Goal: Complete application form: Complete application form

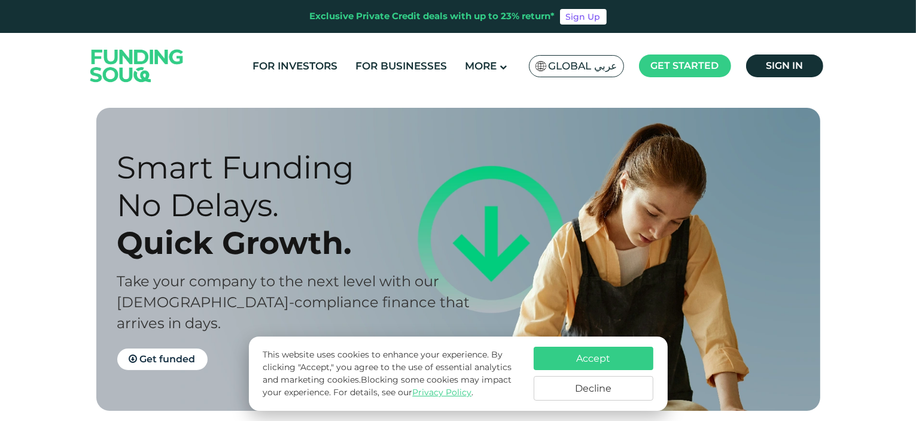
click at [608, 69] on span "Global عربي" at bounding box center [583, 66] width 69 height 14
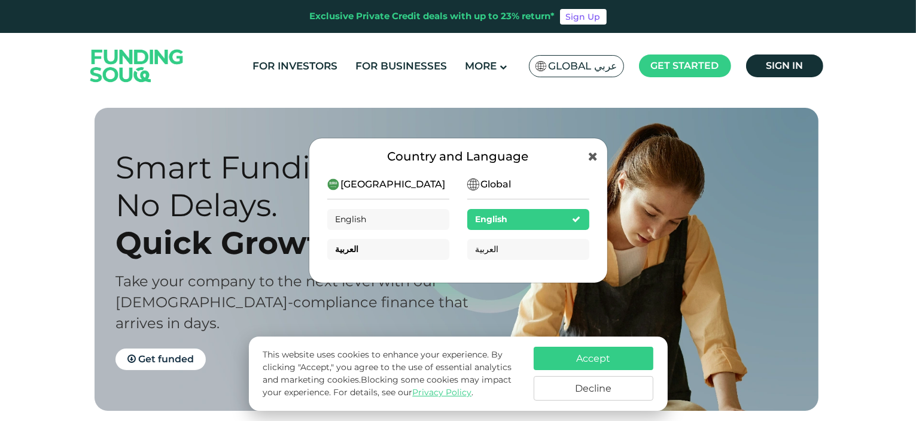
click at [364, 251] on div "العربية" at bounding box center [388, 249] width 122 height 21
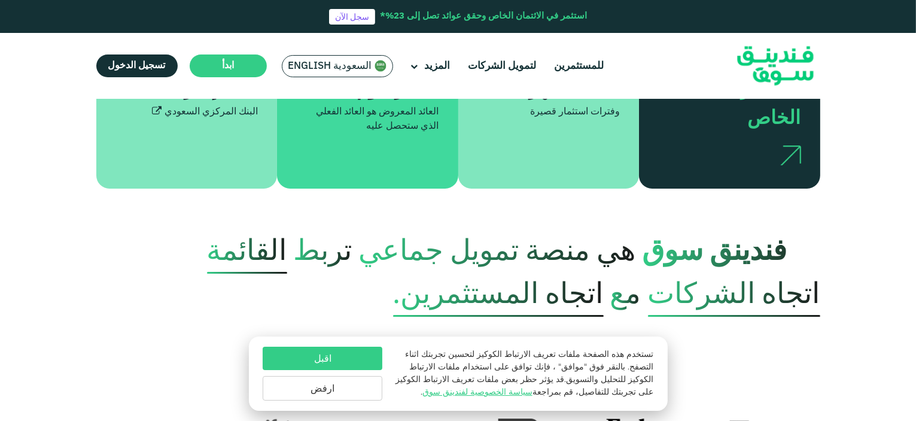
scroll to position [359, 0]
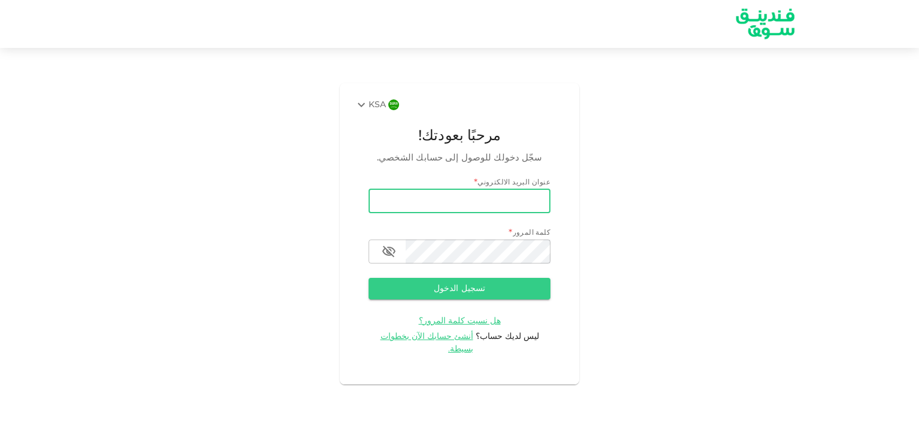
click at [530, 207] on input "email" at bounding box center [460, 201] width 182 height 24
type input "س"
type input "support@omaline.com"
click at [455, 345] on span "أنشئ حسابك الآن بخطوات بسيطة." at bounding box center [427, 342] width 93 height 21
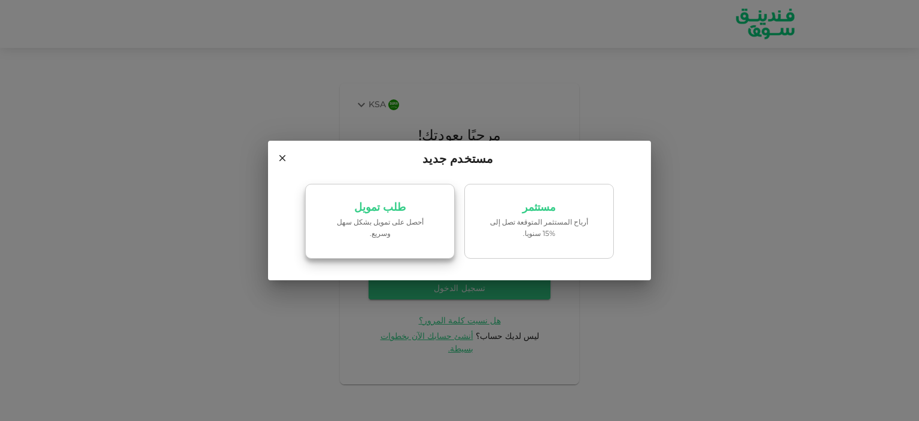
click at [398, 212] on p "طلب تمويل" at bounding box center [379, 207] width 51 height 11
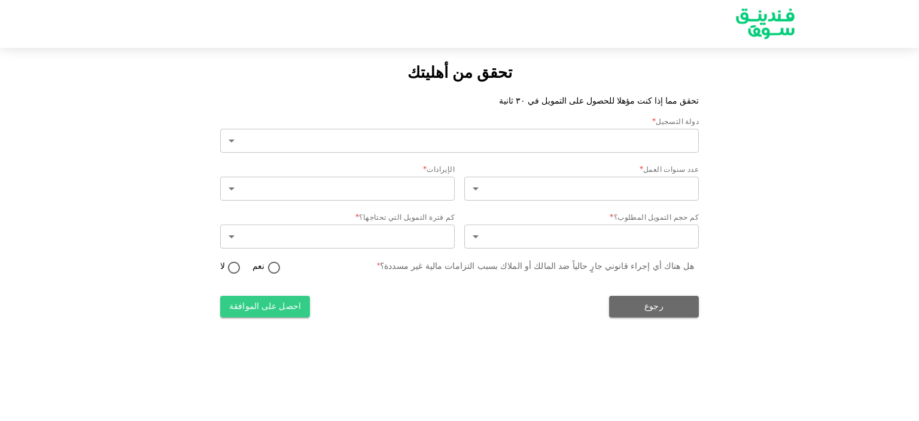
type input "2"
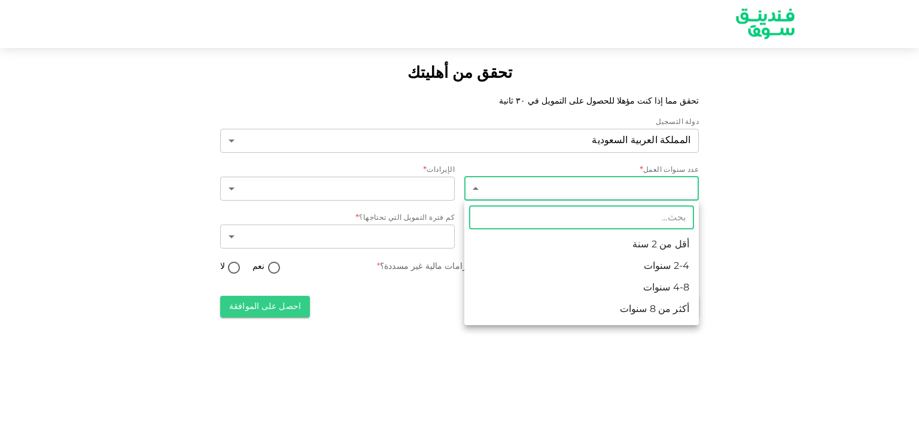
click at [657, 188] on body "تحقق من أهليتك تحقق مما إذا كنت مؤهلا للحصول على التمويل في ٣٠ ثانية دولة التسج…" at bounding box center [459, 210] width 919 height 421
click at [651, 309] on li "أكثر من 8 سنوات" at bounding box center [581, 310] width 235 height 22
type input "4"
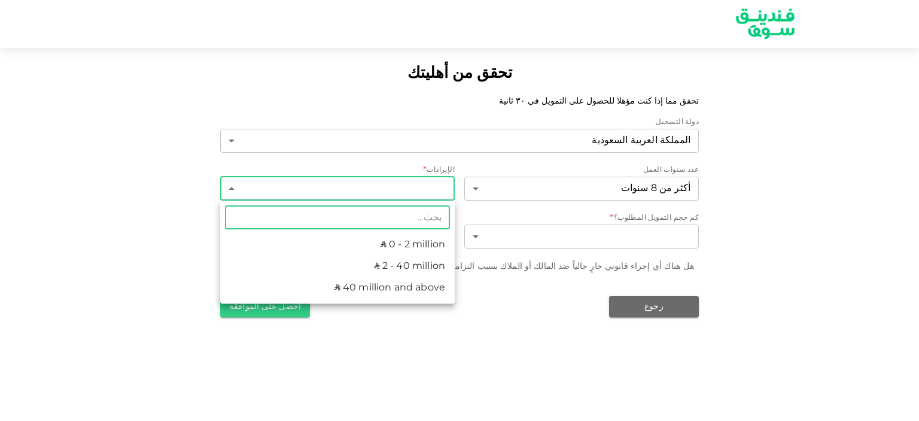
click at [416, 186] on body "تحقق من أهليتك تحقق مما إذا كنت مؤهلا للحصول على التمويل في ٣٠ ثانية دولة التسج…" at bounding box center [459, 210] width 919 height 421
click at [413, 239] on li "ʢ 0 - 2 million" at bounding box center [337, 245] width 235 height 22
type input "1"
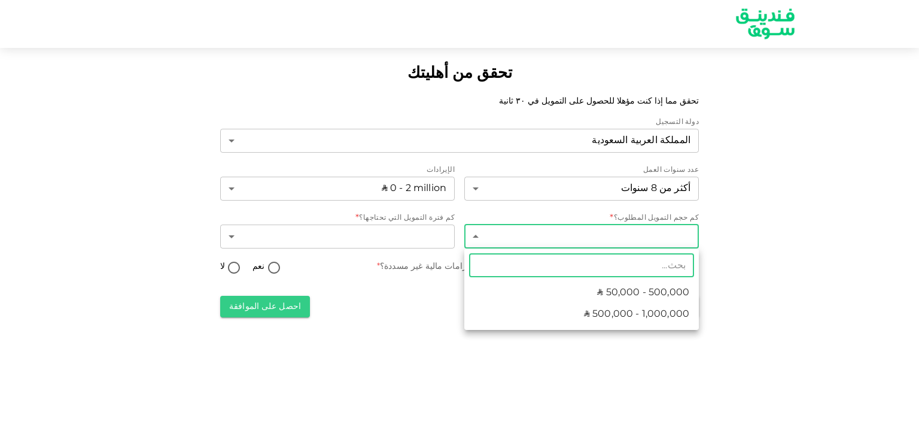
click at [607, 241] on body "تحقق من أهليتك تحقق مما إذا كنت مؤهلا للحصول على التمويل في ٣٠ ثانية دولة التسج…" at bounding box center [459, 210] width 919 height 421
click at [610, 315] on span "ʢ 500,000 - 1,000,000" at bounding box center [636, 314] width 105 height 14
type input "2"
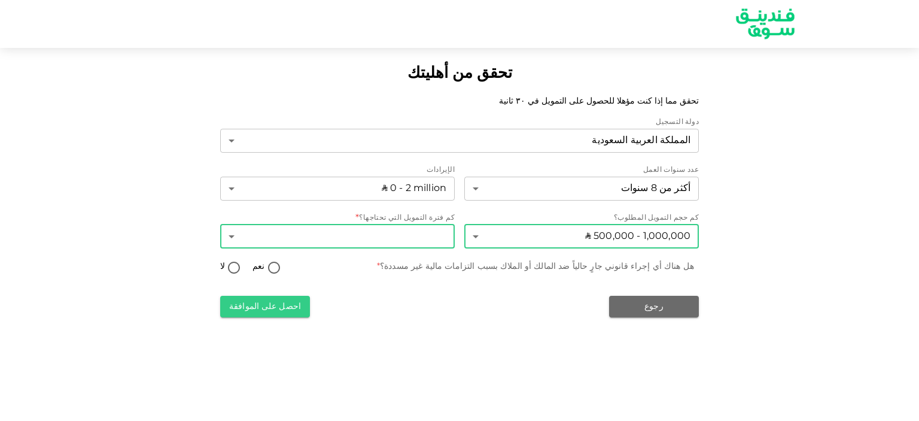
click at [407, 235] on body "تحقق من أهليتك تحقق مما إذا كنت مؤهلا للحصول على التمويل في ٣٠ ثانية دولة التسج…" at bounding box center [459, 210] width 919 height 421
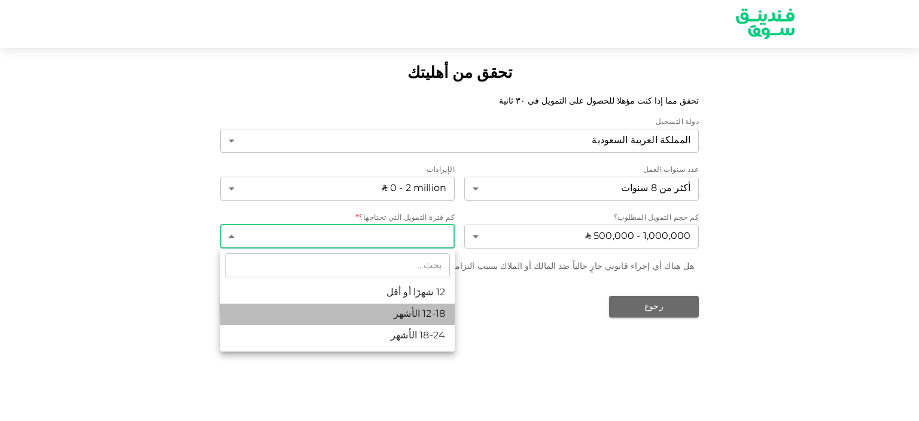
click at [436, 313] on li "12-18 الأشهر" at bounding box center [337, 314] width 235 height 22
type input "2"
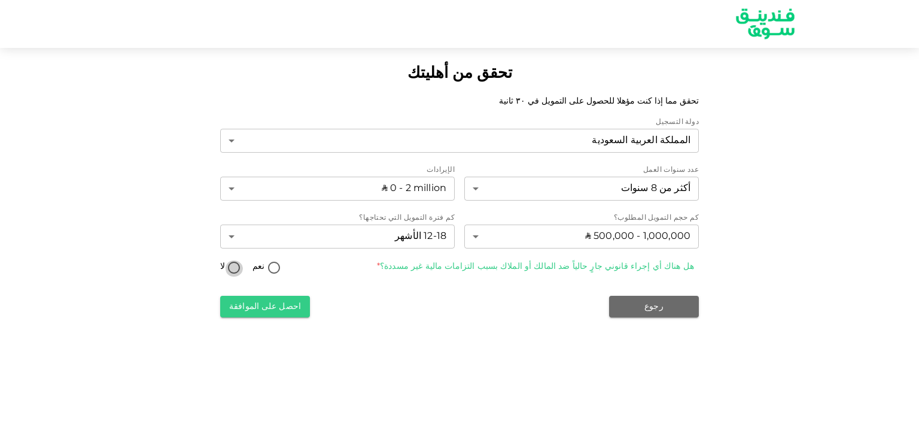
click at [236, 270] on input "لا" at bounding box center [234, 268] width 18 height 16
radio input "true"
click at [282, 306] on button "احصل على الموافقة" at bounding box center [265, 307] width 90 height 22
